Goal: Navigation & Orientation: Understand site structure

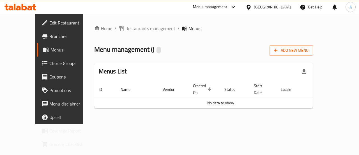
click at [190, 57] on div "Home / Restaurants management / Menus Menu management ( ) Add New Menu Menus Li…" at bounding box center [203, 69] width 219 height 88
click at [49, 35] on span "Branches" at bounding box center [69, 36] width 41 height 7
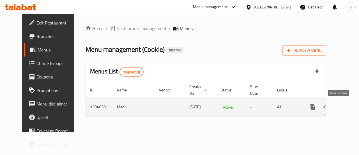
click at [347, 102] on link "enhanced table" at bounding box center [353, 106] width 13 height 13
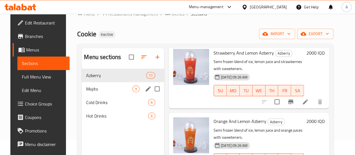
scroll to position [15, 0]
click at [100, 92] on span "Mojito" at bounding box center [109, 89] width 46 height 7
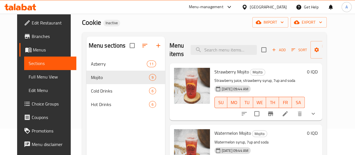
scroll to position [26, 0]
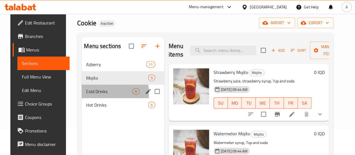
click at [102, 95] on span "Cold Drinks" at bounding box center [109, 91] width 46 height 7
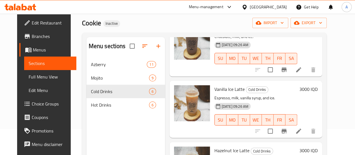
scroll to position [79, 0]
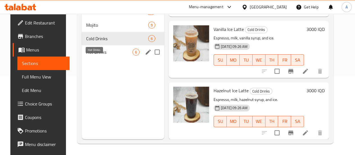
click at [93, 55] on span "Hot Drinks" at bounding box center [109, 52] width 46 height 7
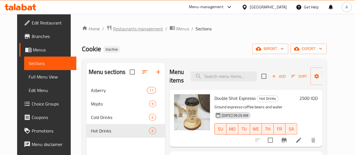
click at [116, 29] on span "Restaurants management" at bounding box center [138, 28] width 50 height 7
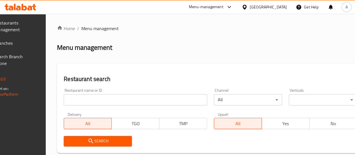
click at [24, 41] on span "Branches" at bounding box center [15, 43] width 40 height 7
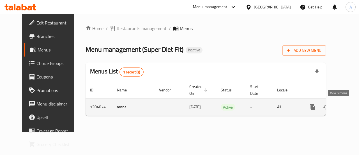
click at [350, 104] on icon "enhanced table" at bounding box center [353, 107] width 7 height 7
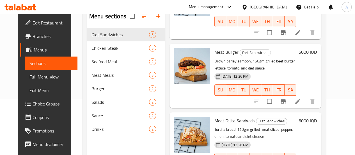
scroll to position [53, 0]
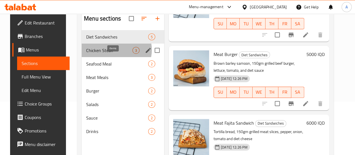
click at [133, 53] on span "3" at bounding box center [136, 50] width 6 height 5
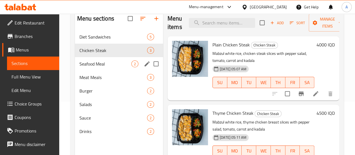
click at [97, 67] on span "Seafood Meal" at bounding box center [105, 63] width 52 height 7
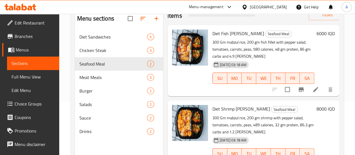
scroll to position [79, 0]
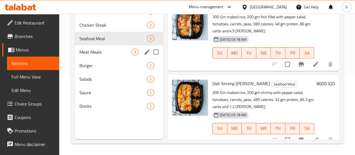
click at [97, 56] on div "Meat Meals 3" at bounding box center [119, 51] width 88 height 13
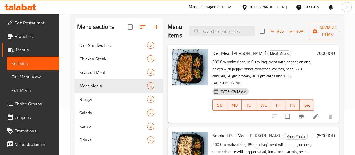
scroll to position [45, 0]
click at [89, 103] on span "Burger" at bounding box center [105, 99] width 52 height 7
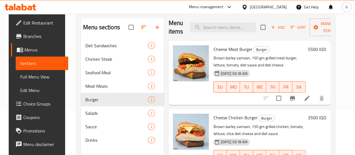
scroll to position [79, 0]
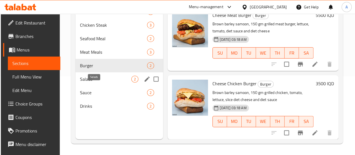
click at [83, 82] on span "Salads" at bounding box center [105, 79] width 51 height 7
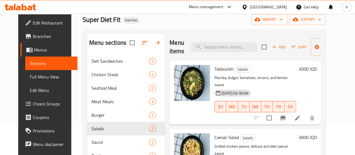
scroll to position [79, 0]
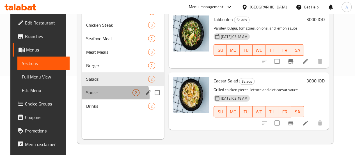
click at [101, 99] on div "Sauce 2" at bounding box center [123, 92] width 83 height 13
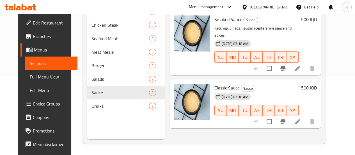
scroll to position [78, 0]
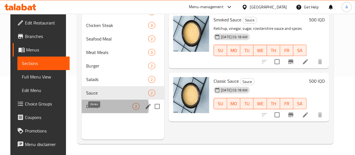
click at [107, 109] on span "Drinks" at bounding box center [109, 106] width 46 height 7
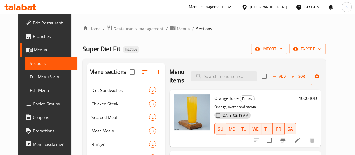
click at [114, 31] on span "Restaurants management" at bounding box center [139, 28] width 50 height 7
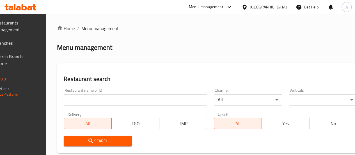
click at [23, 44] on span "Branches" at bounding box center [15, 43] width 40 height 7
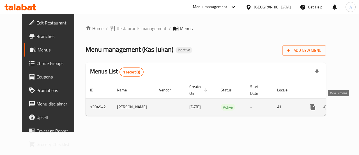
click at [350, 104] on icon "enhanced table" at bounding box center [353, 107] width 7 height 7
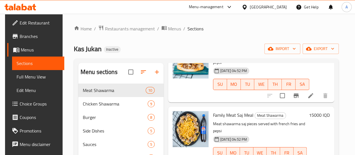
scroll to position [79, 0]
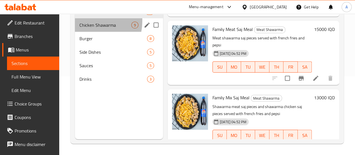
click at [82, 29] on div "Chicken Shawarma 9" at bounding box center [119, 24] width 88 height 13
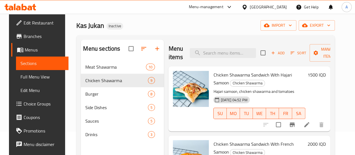
scroll to position [24, 0]
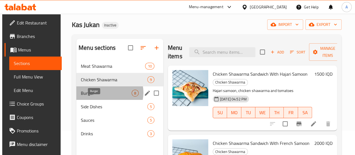
click at [105, 96] on span "Burger" at bounding box center [106, 93] width 51 height 7
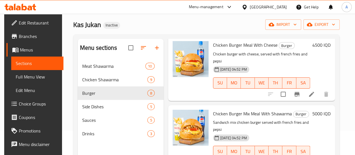
scroll to position [79, 0]
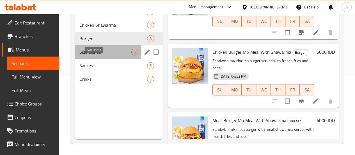
click at [82, 55] on span "Side Dishes" at bounding box center [105, 52] width 52 height 7
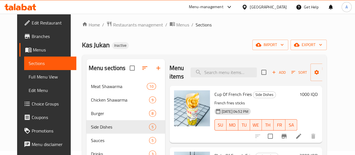
scroll to position [4, 0]
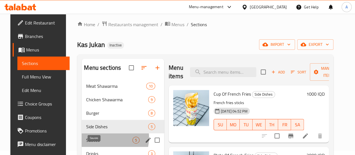
click at [94, 143] on span "Sauces" at bounding box center [109, 139] width 46 height 7
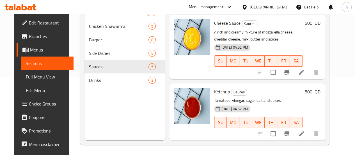
scroll to position [79, 0]
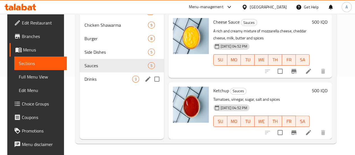
click at [96, 82] on span "Drinks" at bounding box center [108, 79] width 48 height 7
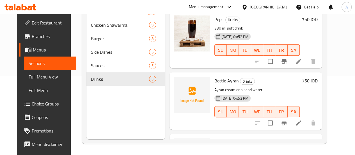
scroll to position [43, 0]
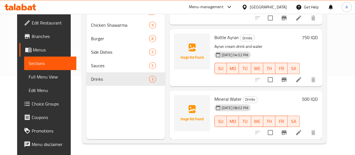
click at [107, 119] on div "Menu sections Meat Shawarma 10 Chicken Shawarma 9 Burger 8 Side Dishes 5 Sauces…" at bounding box center [125, 61] width 79 height 155
